Goal: Transaction & Acquisition: Download file/media

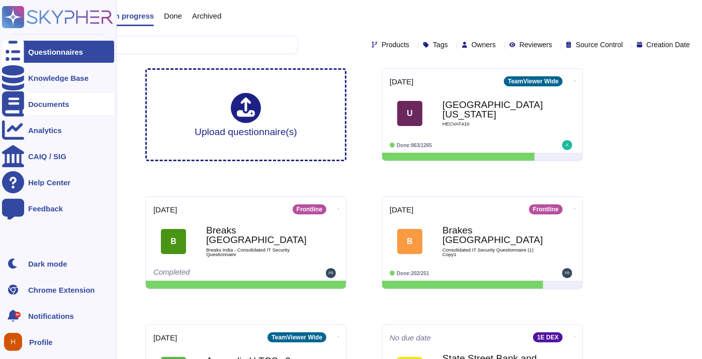
click at [59, 111] on div "Documents" at bounding box center [58, 104] width 112 height 22
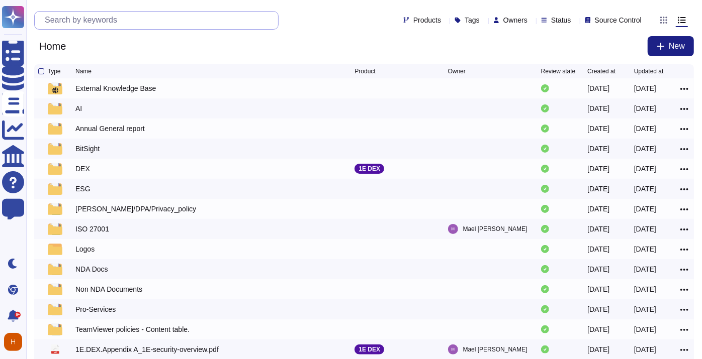
click at [138, 20] on input "text" at bounding box center [159, 21] width 238 height 18
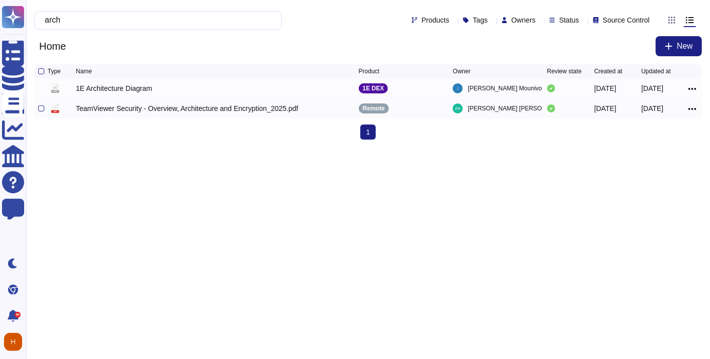
type input "arch"
click at [237, 105] on div "TeamViewer Security - Overview, Architecture and Encryption_2025.pdf" at bounding box center [217, 109] width 283 height 12
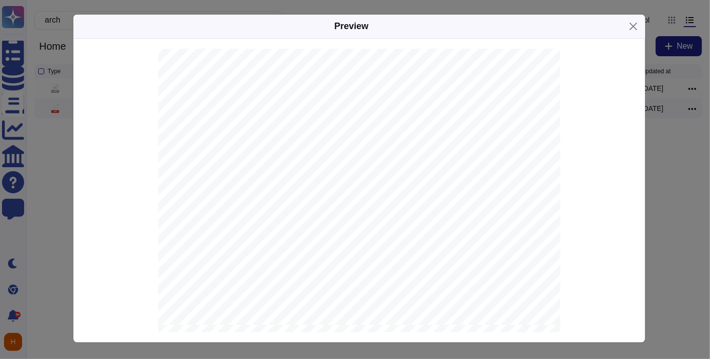
scroll to position [1731, 0]
click at [236, 290] on div "TeamViewer Security Overview Version Creation Date Last update Status 1. 2 2 02…" at bounding box center [359, 138] width 402 height 520
click at [634, 24] on button "Close" at bounding box center [634, 27] width 16 height 16
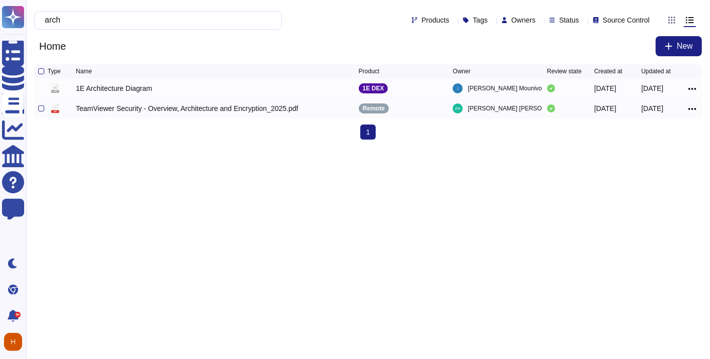
click at [37, 112] on div "pdf TeamViewer Security - Overview, Architecture and Encryption_2025.pdf Remote…" at bounding box center [368, 109] width 668 height 20
click at [43, 109] on div at bounding box center [41, 109] width 6 height 6
click at [0, 0] on input "checkbox" at bounding box center [0, 0] width 0 height 0
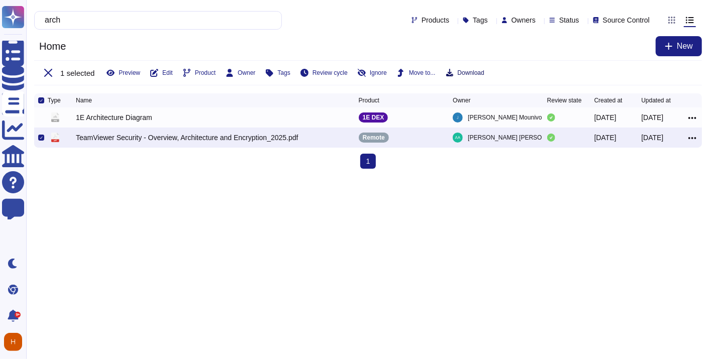
click at [472, 71] on span "Download" at bounding box center [471, 73] width 27 height 6
